Goal: Transaction & Acquisition: Purchase product/service

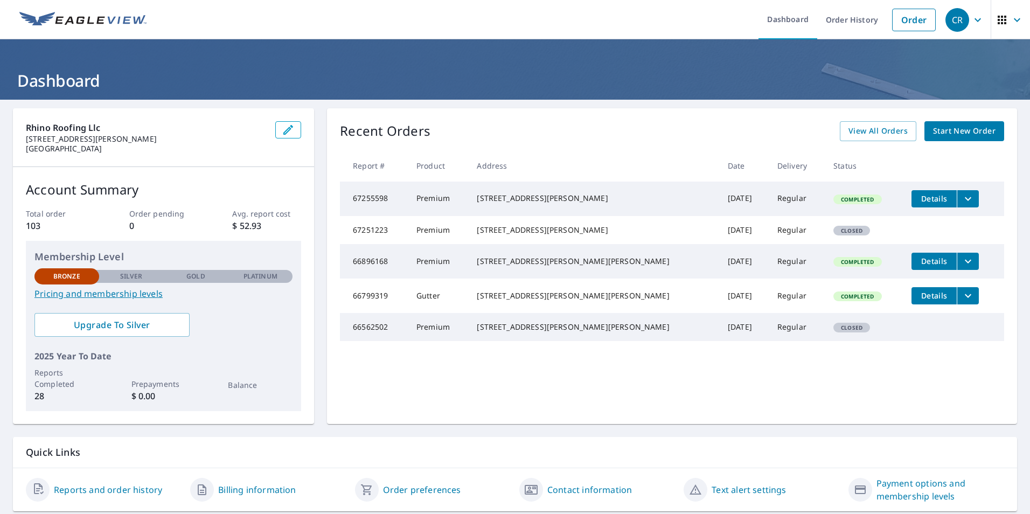
click at [965, 134] on span "Start New Order" at bounding box center [964, 130] width 62 height 13
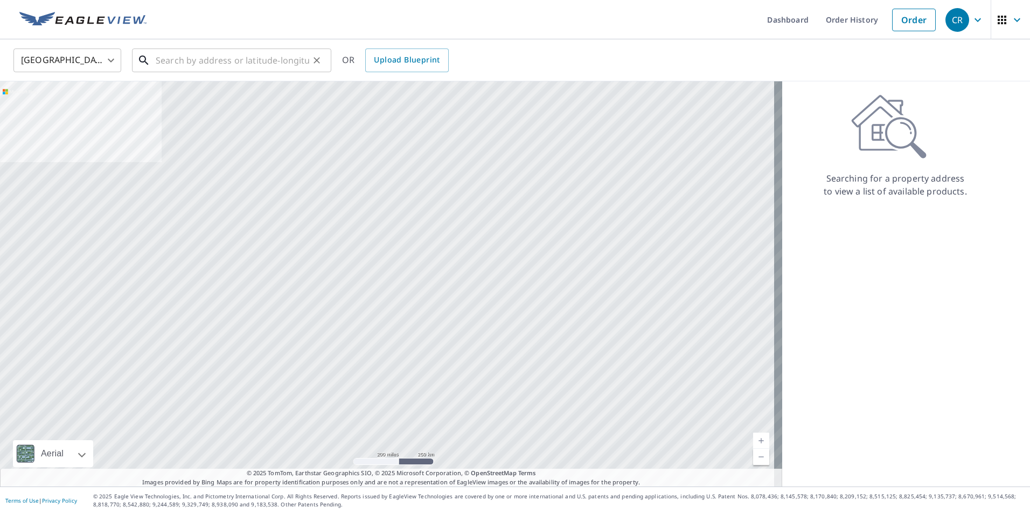
click at [164, 59] on input "text" at bounding box center [232, 60] width 153 height 30
paste input "[STREET_ADDRESS]"
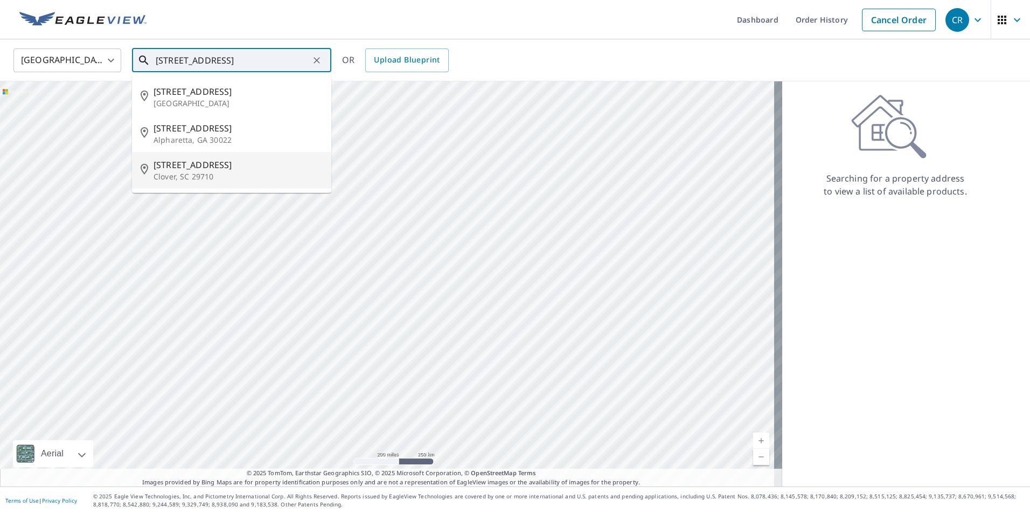
click at [218, 163] on span "[STREET_ADDRESS]" at bounding box center [237, 164] width 169 height 13
type input "[STREET_ADDRESS]"
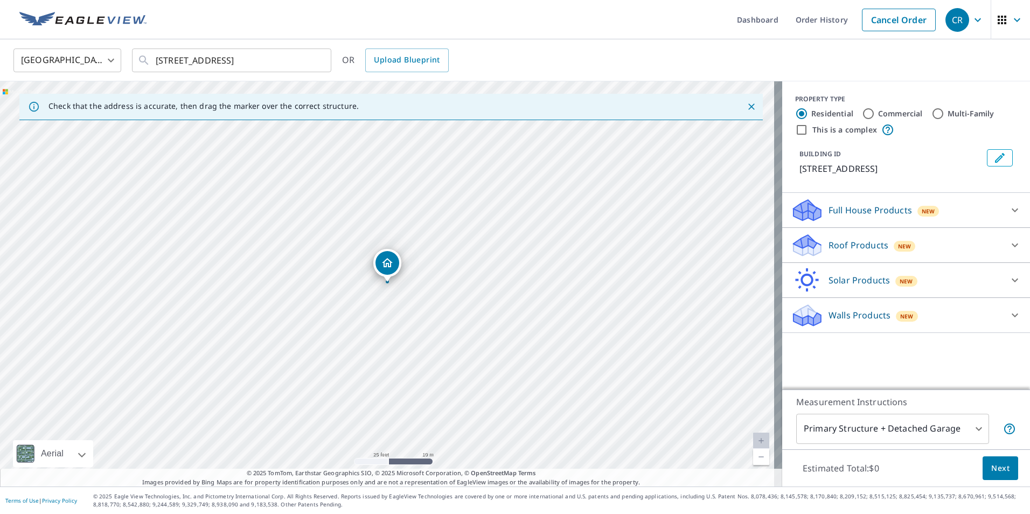
click at [1003, 237] on div at bounding box center [1015, 245] width 26 height 26
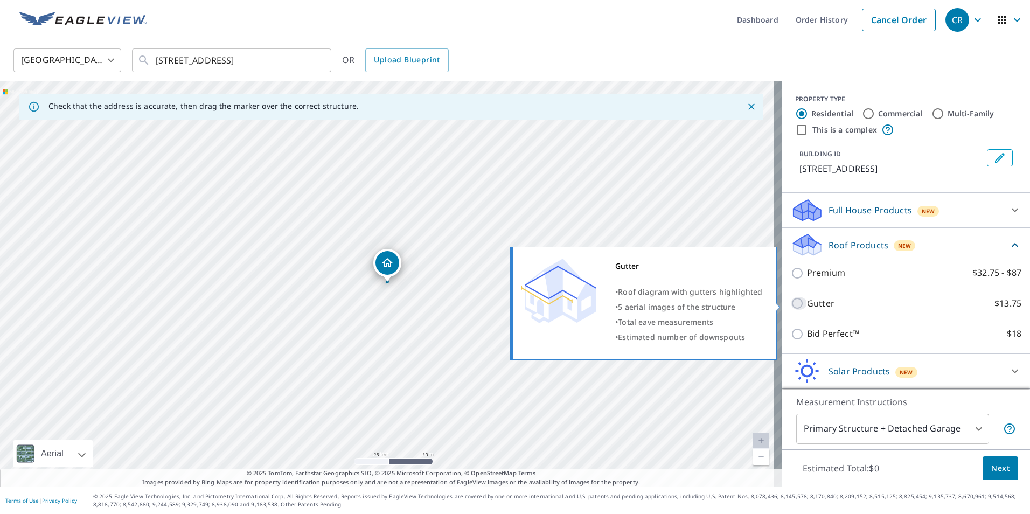
click at [794, 304] on input "Gutter $13.75" at bounding box center [798, 303] width 16 height 13
checkbox input "true"
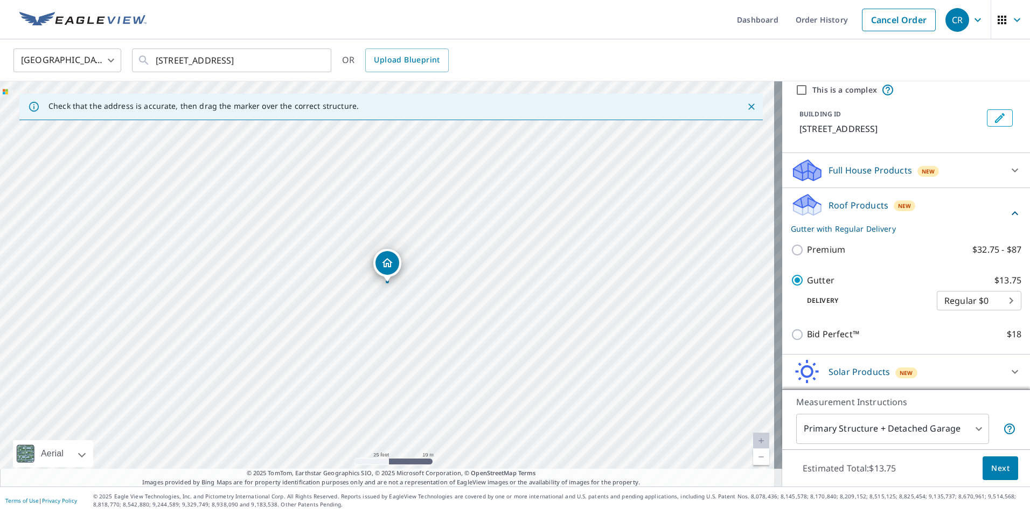
scroll to position [75, 0]
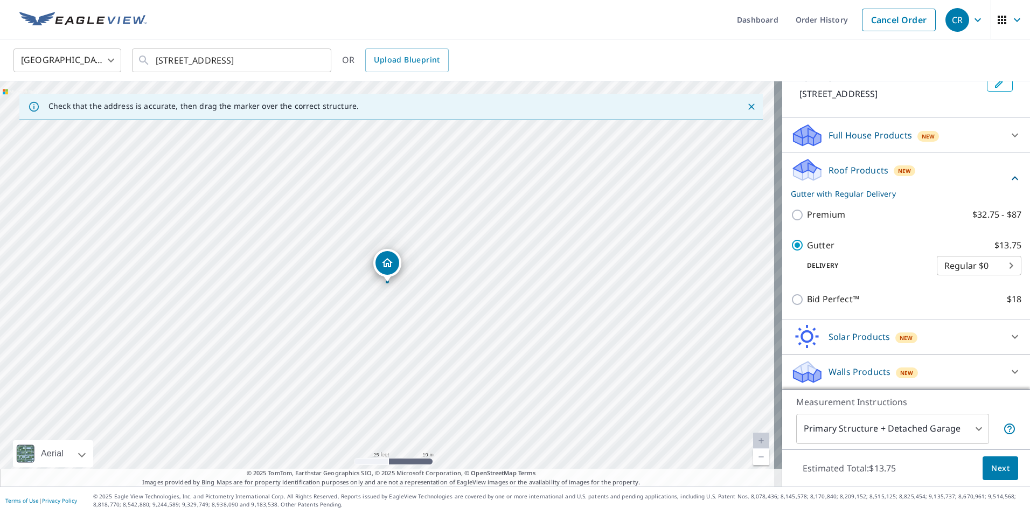
click at [973, 426] on body "CR CR Dashboard Order History Cancel Order CR [GEOGRAPHIC_DATA] US ​ [STREET_AD…" at bounding box center [515, 257] width 1030 height 514
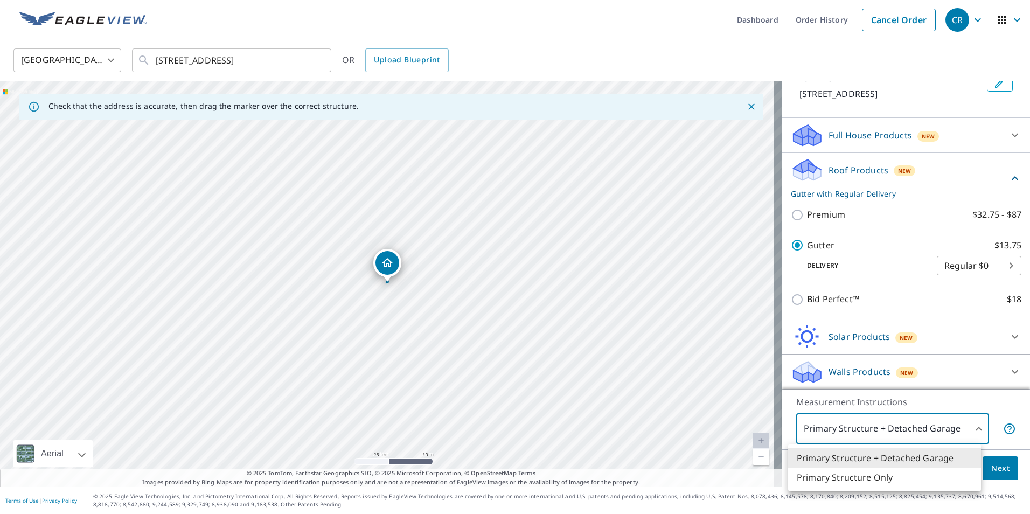
click at [973, 426] on div at bounding box center [515, 257] width 1030 height 514
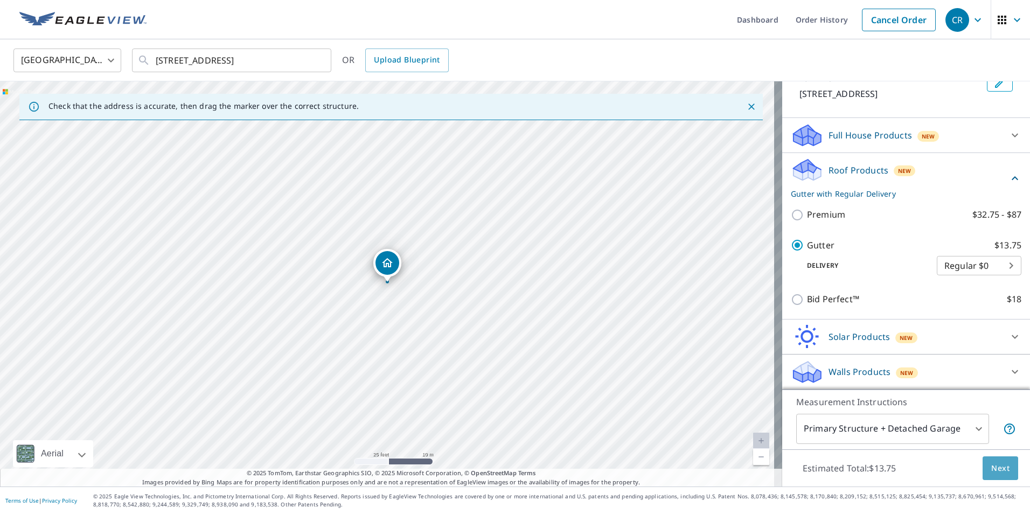
click at [999, 466] on span "Next" at bounding box center [1000, 467] width 18 height 13
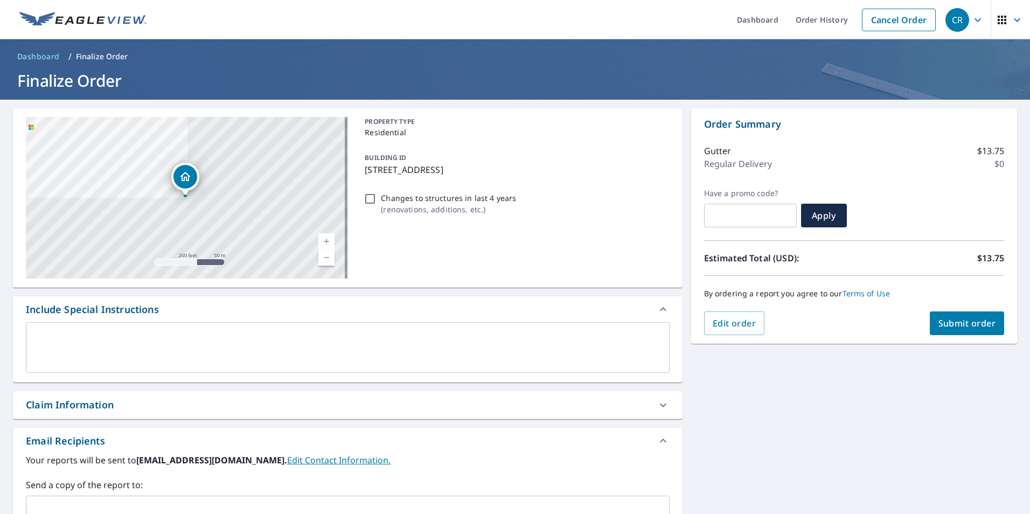
scroll to position [162, 0]
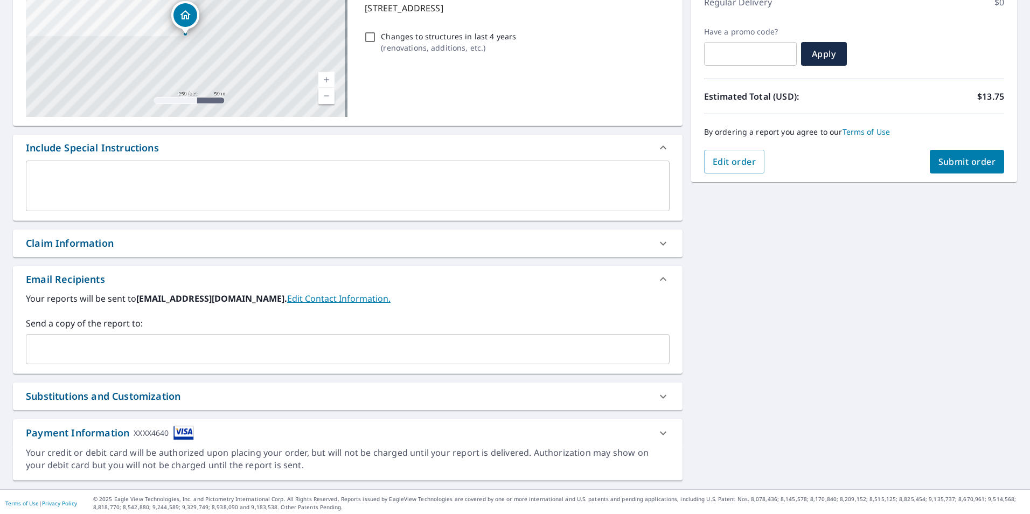
click at [176, 354] on input "text" at bounding box center [340, 349] width 618 height 20
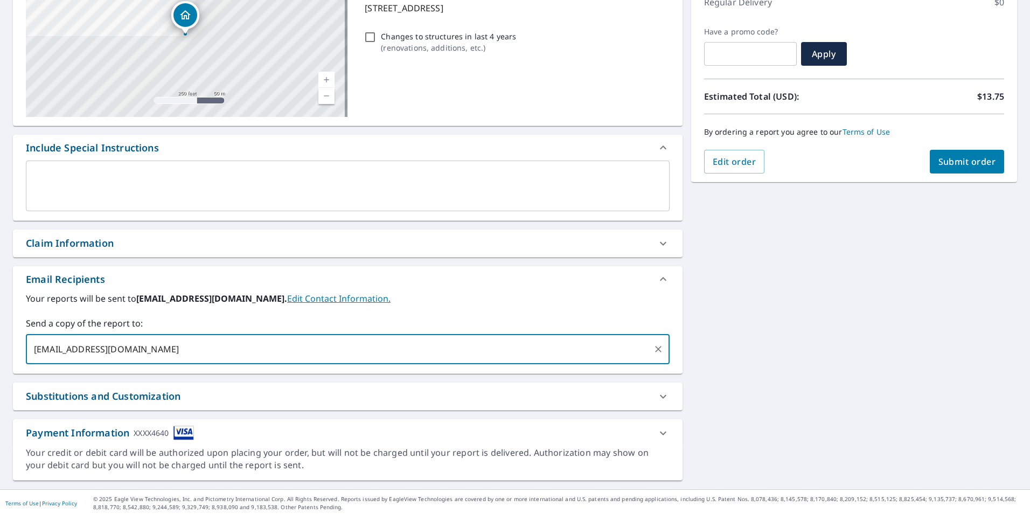
type input "[EMAIL_ADDRESS][DOMAIN_NAME]"
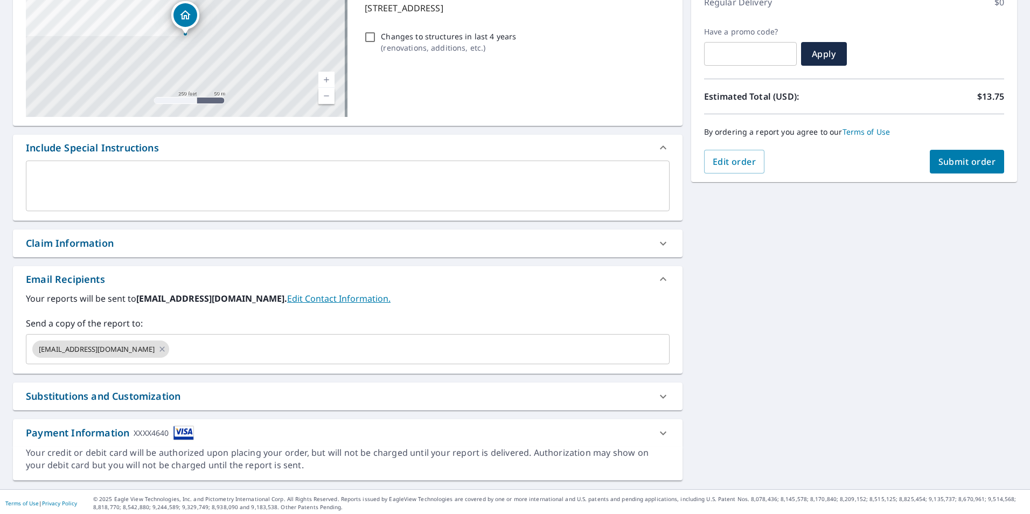
click at [863, 372] on div "[STREET_ADDRESS] Aerial Road A standard road map Aerial A detailed look from ab…" at bounding box center [515, 213] width 1030 height 551
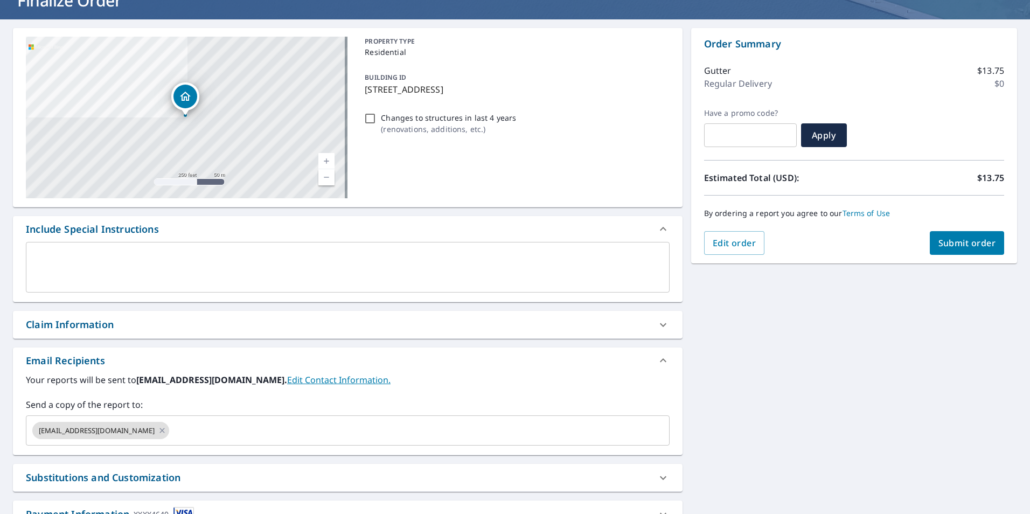
scroll to position [0, 0]
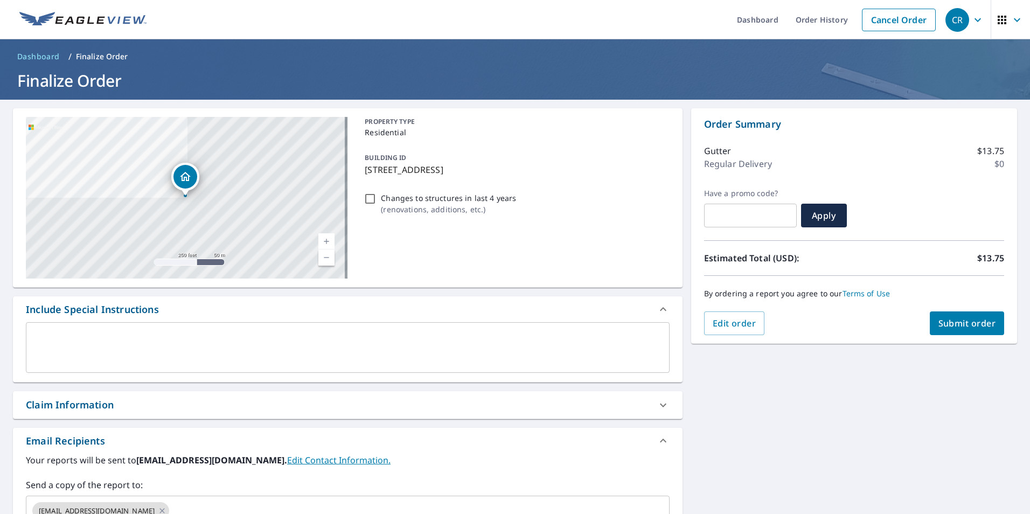
click at [365, 200] on input "Changes to structures in last 4 years ( renovations, additions, etc. )" at bounding box center [369, 198] width 13 height 13
click at [369, 202] on input "Changes to structures in last 4 years ( renovations, additions, etc. )" at bounding box center [369, 198] width 13 height 13
checkbox input "false"
click at [843, 416] on div "[STREET_ADDRESS] Aerial Road A standard road map Aerial A detailed look from ab…" at bounding box center [515, 375] width 1030 height 551
click at [957, 325] on span "Submit order" at bounding box center [967, 323] width 58 height 12
